Goal: Transaction & Acquisition: Book appointment/travel/reservation

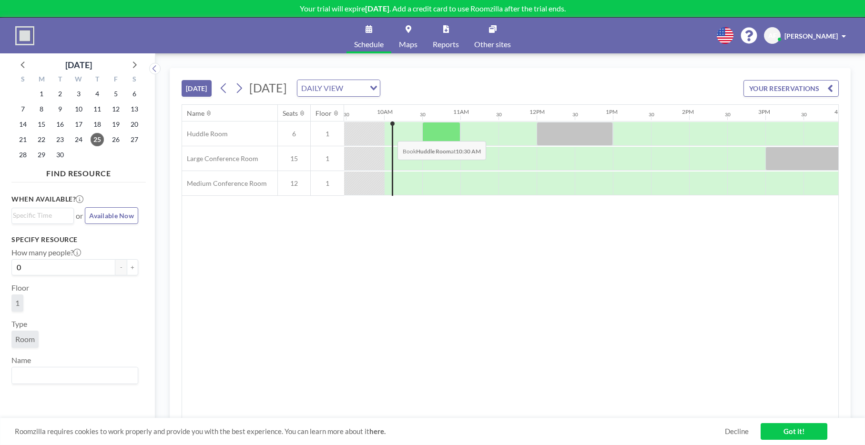
scroll to position [0, 695]
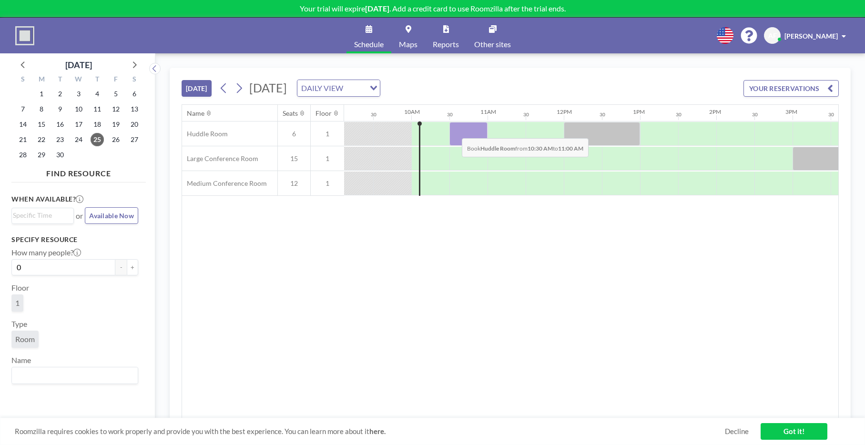
click at [454, 131] on div at bounding box center [468, 134] width 38 height 24
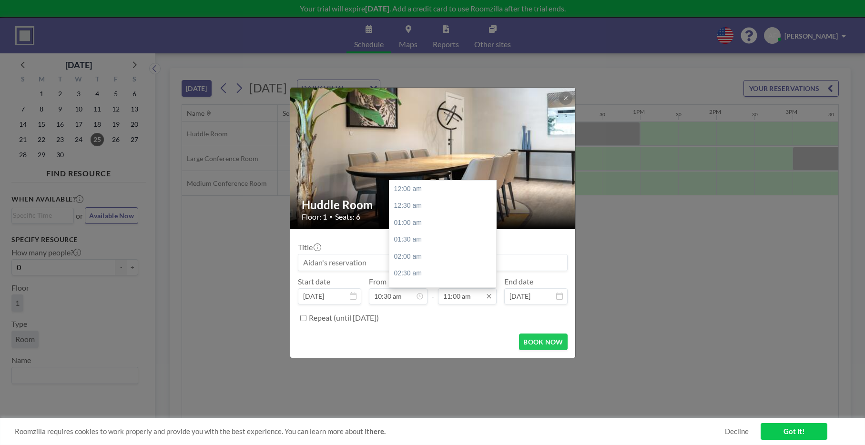
scroll to position [373, 0]
click at [470, 300] on input "11:00 am" at bounding box center [467, 296] width 59 height 16
click at [416, 224] on div "12:00 pm" at bounding box center [445, 222] width 112 height 17
type input "12:00 pm"
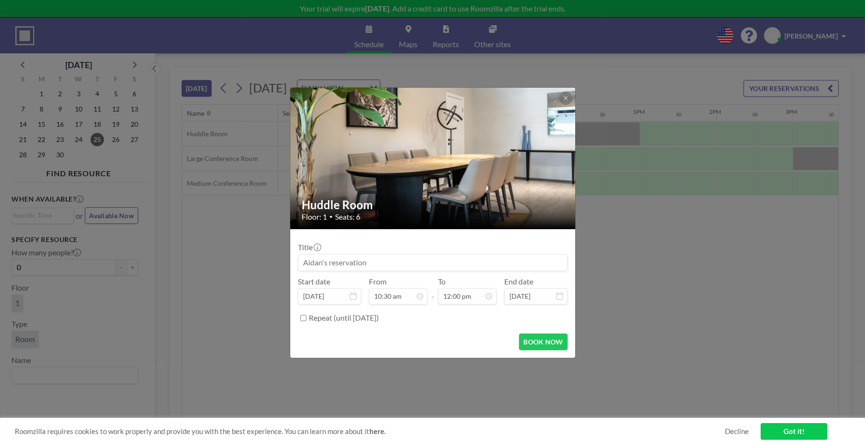
click at [319, 262] on input at bounding box center [432, 262] width 269 height 16
click at [328, 263] on input at bounding box center [432, 262] width 269 height 16
click at [325, 262] on input at bounding box center [432, 262] width 269 height 16
type input "[PERSON_NAME] Meeting"
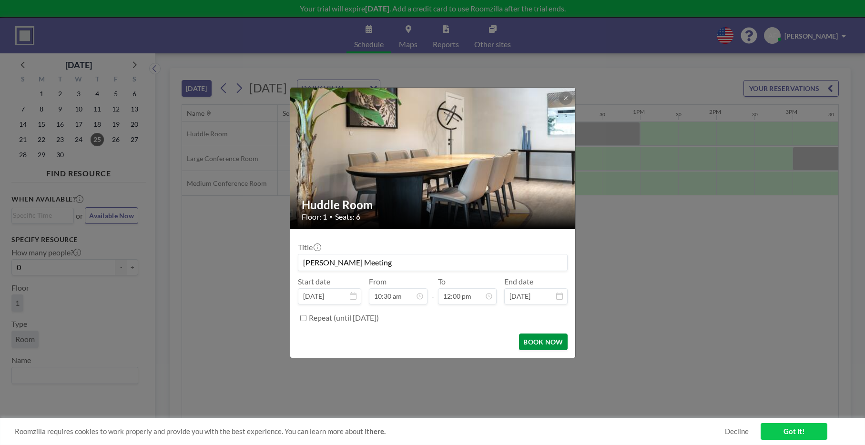
click at [535, 343] on button "BOOK NOW" at bounding box center [543, 341] width 48 height 17
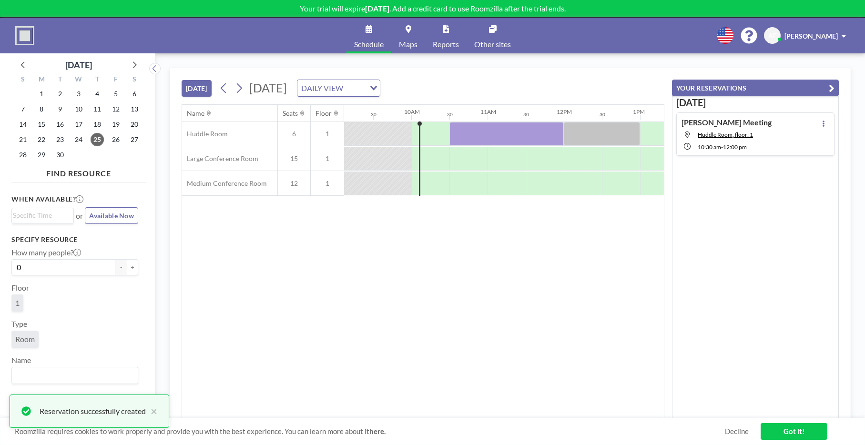
click at [647, 321] on div "Name Seats Floor 12AM 30 1AM 30 2AM 30 3AM 30 4AM 30 5AM 30 6AM 30 7AM 30 8AM 3…" at bounding box center [423, 261] width 482 height 313
click at [775, 428] on link "Got it!" at bounding box center [793, 431] width 67 height 17
